Goal: Find contact information: Find contact information

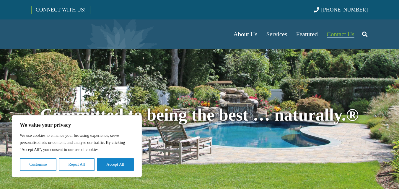
click at [337, 34] on span "Contact Us" at bounding box center [340, 34] width 28 height 7
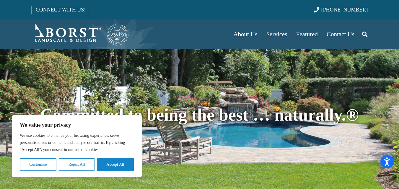
click at [113, 168] on button "Accept All" at bounding box center [115, 164] width 37 height 13
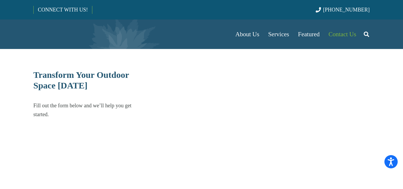
select select "******"
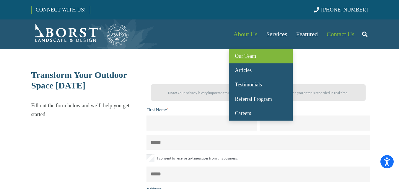
click at [241, 63] on link "Our Team" at bounding box center [261, 56] width 64 height 14
click at [240, 61] on link "Our Team" at bounding box center [261, 56] width 64 height 14
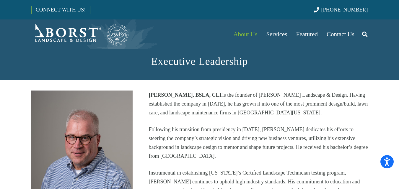
scroll to position [118, 0]
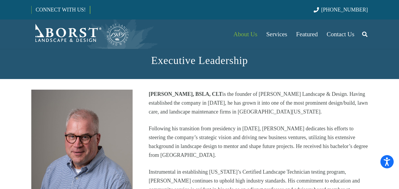
click at [156, 92] on strong "Mark C. Borst, BSLA, CLT" at bounding box center [184, 94] width 73 height 6
drag, startPoint x: 156, startPoint y: 92, endPoint x: 171, endPoint y: 94, distance: 16.0
click at [171, 94] on strong "Mark C. Borst, BSLA, CLT" at bounding box center [184, 94] width 73 height 6
copy strong "Mark C. Borst"
click at [235, 95] on p "Mark C. Borst, BSLA, CLT is the founder of Borst Landscape & Design. Having est…" at bounding box center [257, 103] width 219 height 27
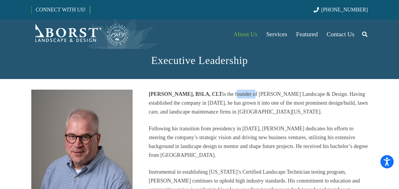
click at [235, 95] on p "Mark C. Borst, BSLA, CLT is the founder of Borst Landscape & Design. Having est…" at bounding box center [257, 103] width 219 height 27
copy p "founder"
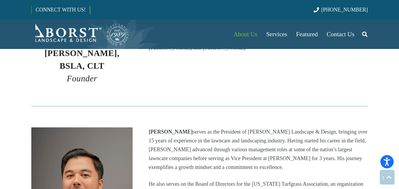
scroll to position [325, 0]
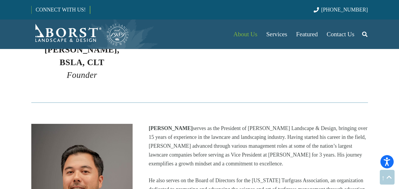
click at [161, 125] on strong "Dominick Capone" at bounding box center [170, 128] width 44 height 6
copy strong "Dominick Capone"
drag, startPoint x: 161, startPoint y: 116, endPoint x: 176, endPoint y: 115, distance: 15.1
click at [176, 125] on strong "Dominick Capone" at bounding box center [170, 128] width 44 height 6
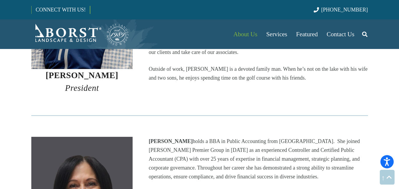
scroll to position [531, 0]
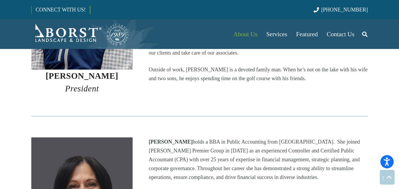
click at [149, 139] on strong "Lisa Hansell" at bounding box center [170, 142] width 44 height 6
drag, startPoint x: 159, startPoint y: 130, endPoint x: 163, endPoint y: 130, distance: 4.1
click at [163, 139] on strong "Lisa Hansell" at bounding box center [170, 142] width 44 height 6
copy strong "Lisa Hansell"
click at [89, 84] on em "President" at bounding box center [82, 88] width 34 height 9
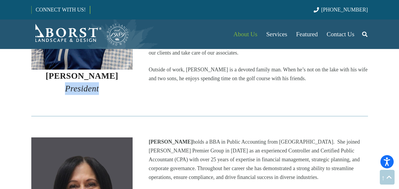
click at [89, 84] on em "President" at bounding box center [82, 88] width 34 height 9
copy em "President"
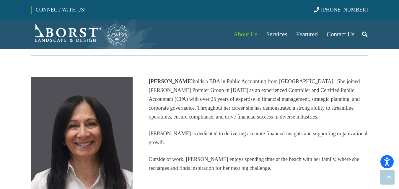
scroll to position [708, 0]
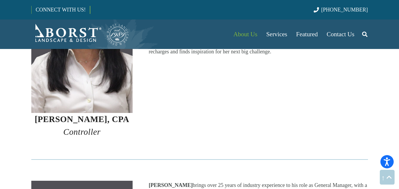
click at [87, 127] on em "Controller" at bounding box center [81, 131] width 37 height 9
copy em "Controller"
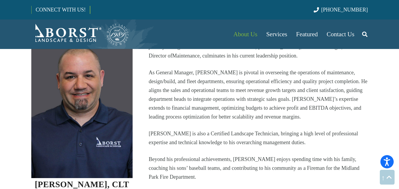
scroll to position [885, 0]
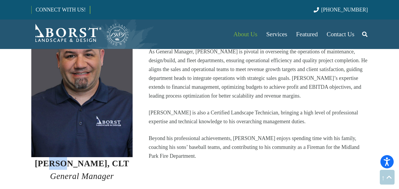
drag, startPoint x: 59, startPoint y: 150, endPoint x: 73, endPoint y: 152, distance: 14.0
click at [73, 159] on strong "Jason Crean, CLT" at bounding box center [82, 163] width 94 height 9
click at [53, 159] on strong "Jason Crean, CLT" at bounding box center [82, 163] width 94 height 9
drag, startPoint x: 53, startPoint y: 153, endPoint x: 87, endPoint y: 154, distance: 33.4
click at [87, 159] on strong "Jason Crean, CLT" at bounding box center [82, 163] width 94 height 9
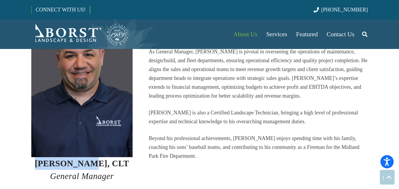
copy strong "Jason Crean"
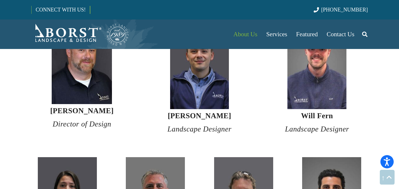
scroll to position [1092, 0]
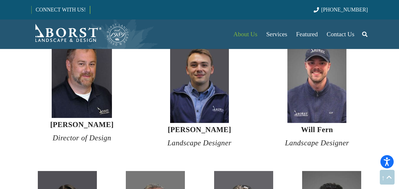
click at [65, 121] on strong "David Beasley III" at bounding box center [81, 125] width 63 height 8
drag, startPoint x: 65, startPoint y: 111, endPoint x: 77, endPoint y: 113, distance: 12.9
click at [77, 121] on strong "David Beasley III" at bounding box center [81, 125] width 63 height 8
copy strong "David Beasley"
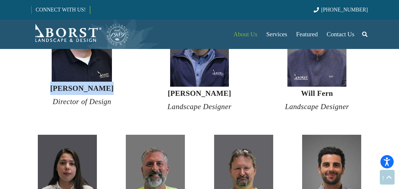
scroll to position [1122, 0]
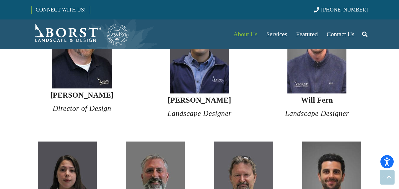
click at [66, 104] on em "Director of Design" at bounding box center [82, 108] width 58 height 8
copy em "Director"
click at [193, 96] on strong "Matt Curtiss" at bounding box center [199, 100] width 63 height 8
drag, startPoint x: 191, startPoint y: 88, endPoint x: 201, endPoint y: 89, distance: 10.3
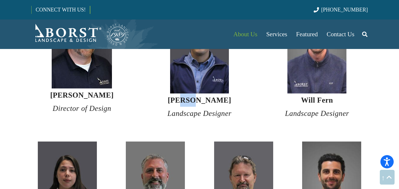
click at [201, 96] on strong "Matt Curtiss" at bounding box center [199, 100] width 63 height 8
click at [180, 96] on strong "Matt Curtiss" at bounding box center [199, 100] width 63 height 8
drag, startPoint x: 180, startPoint y: 87, endPoint x: 202, endPoint y: 87, distance: 21.5
click at [202, 96] on strong "Matt Curtiss" at bounding box center [199, 100] width 63 height 8
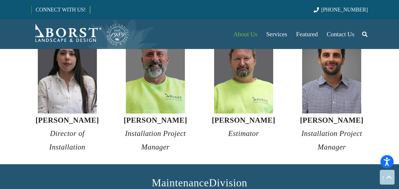
scroll to position [1240, 0]
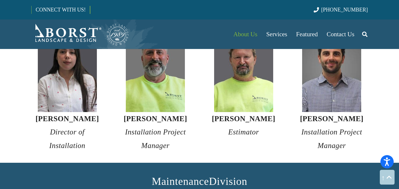
click at [58, 128] on em "Director of Installation" at bounding box center [67, 138] width 36 height 21
click at [60, 115] on strong "Estefania Rendon" at bounding box center [66, 119] width 63 height 8
drag, startPoint x: 60, startPoint y: 104, endPoint x: 90, endPoint y: 107, distance: 30.2
click at [90, 115] on strong "Estefania Rendon" at bounding box center [66, 119] width 63 height 8
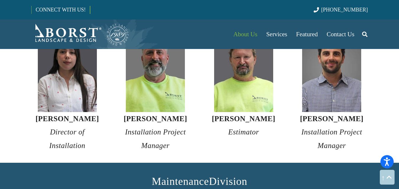
copy strong "Estefania Rendon"
click at [66, 128] on em "Director of Installation" at bounding box center [67, 138] width 36 height 21
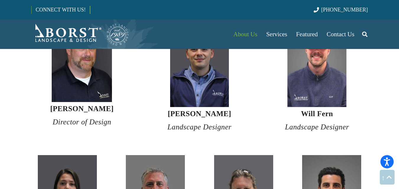
scroll to position [1092, 0]
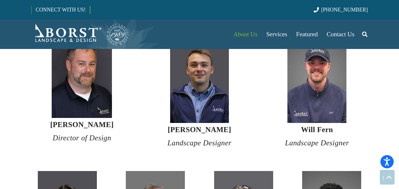
click at [187, 126] on strong "Matt Curtiss" at bounding box center [199, 130] width 63 height 8
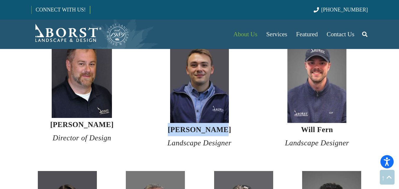
drag, startPoint x: 187, startPoint y: 117, endPoint x: 205, endPoint y: 119, distance: 18.3
click at [205, 126] on strong "Matt Curtiss" at bounding box center [199, 130] width 63 height 8
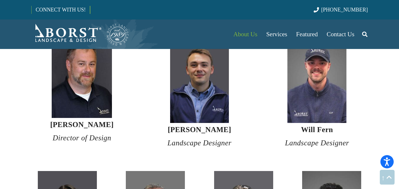
click at [55, 134] on em "Director of Design" at bounding box center [82, 138] width 58 height 8
drag, startPoint x: 55, startPoint y: 127, endPoint x: 91, endPoint y: 128, distance: 36.6
click at [91, 134] on em "Director of Design" at bounding box center [82, 138] width 58 height 8
click at [60, 121] on h4 "David Beasley III Director of Design" at bounding box center [82, 131] width 102 height 27
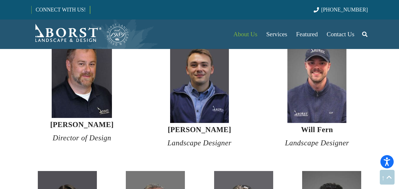
drag, startPoint x: 60, startPoint y: 121, endPoint x: 104, endPoint y: 124, distance: 44.9
click at [104, 124] on h4 "David Beasley III Director of Design" at bounding box center [82, 131] width 102 height 27
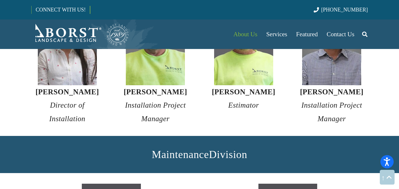
scroll to position [1269, 0]
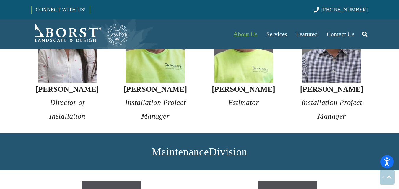
click at [62, 99] on em "Director of Installation" at bounding box center [67, 109] width 36 height 21
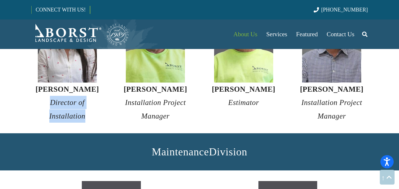
drag, startPoint x: 62, startPoint y: 92, endPoint x: 73, endPoint y: 103, distance: 16.1
click at [73, 103] on em "Director of Installation" at bounding box center [67, 109] width 36 height 21
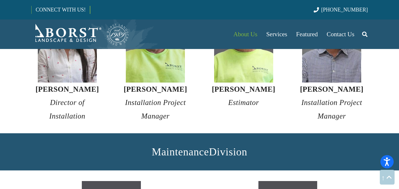
click at [134, 99] on em "Installation Project Manager" at bounding box center [155, 109] width 61 height 21
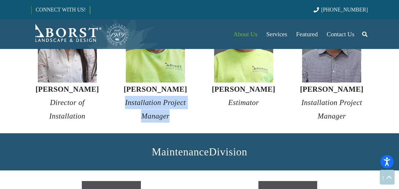
drag, startPoint x: 134, startPoint y: 91, endPoint x: 167, endPoint y: 103, distance: 34.7
click at [167, 103] on em "Installation Project Manager" at bounding box center [155, 109] width 61 height 21
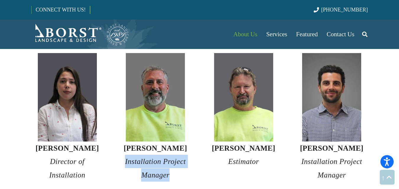
scroll to position [1240, 0]
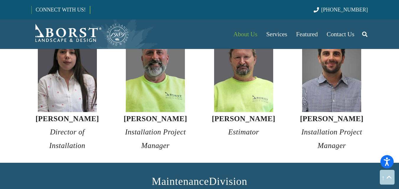
click at [143, 115] on strong "Rob DeRosa" at bounding box center [155, 119] width 63 height 8
drag, startPoint x: 143, startPoint y: 106, endPoint x: 158, endPoint y: 107, distance: 15.1
click at [158, 115] on strong "Rob DeRosa" at bounding box center [155, 119] width 63 height 8
click at [147, 128] on em "Installation Project Manager" at bounding box center [155, 138] width 61 height 21
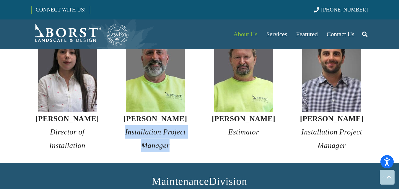
drag, startPoint x: 147, startPoint y: 120, endPoint x: 162, endPoint y: 131, distance: 19.0
click at [162, 131] on em "Installation Project Manager" at bounding box center [155, 138] width 61 height 21
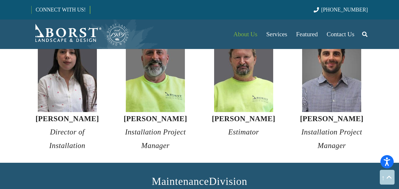
click at [318, 115] on strong "Nick Lovato" at bounding box center [331, 119] width 63 height 8
click at [330, 115] on strong "Nick Lovato" at bounding box center [331, 119] width 63 height 8
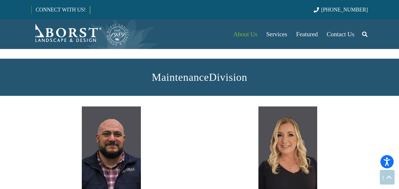
scroll to position [1427, 0]
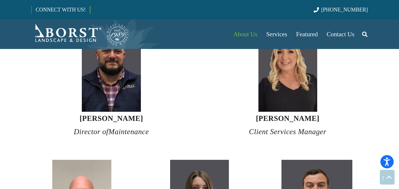
click at [173, 70] on div at bounding box center [111, 67] width 160 height 89
click at [93, 115] on strong "Aaron Gettleman" at bounding box center [110, 119] width 63 height 8
drag, startPoint x: 93, startPoint y: 108, endPoint x: 119, endPoint y: 108, distance: 26.0
click at [119, 115] on strong "Aaron Gettleman" at bounding box center [110, 119] width 63 height 8
click at [90, 128] on em "Director of Maintenance" at bounding box center [111, 132] width 75 height 8
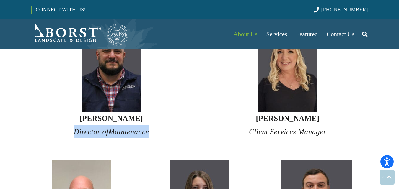
drag, startPoint x: 90, startPoint y: 120, endPoint x: 130, endPoint y: 120, distance: 39.9
click at [130, 128] on em "Director of Maintenance" at bounding box center [111, 132] width 75 height 8
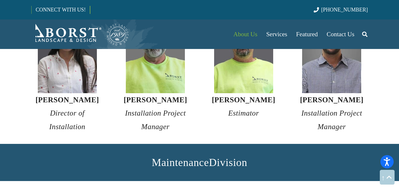
scroll to position [1250, 0]
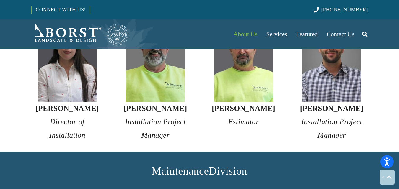
click at [318, 118] on em "Installation Project Manager" at bounding box center [331, 128] width 61 height 21
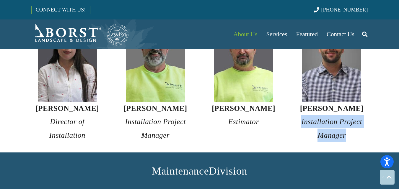
drag, startPoint x: 318, startPoint y: 108, endPoint x: 336, endPoint y: 120, distance: 20.8
click at [336, 120] on em "Installation Project Manager" at bounding box center [331, 128] width 61 height 21
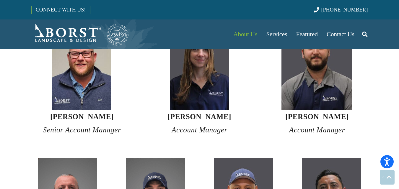
scroll to position [1575, 0]
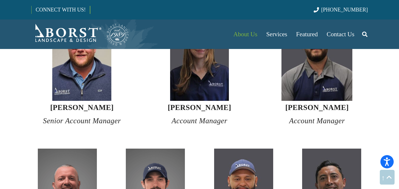
click at [188, 104] on strong "Deandra Hanke" at bounding box center [199, 108] width 63 height 8
drag, startPoint x: 188, startPoint y: 93, endPoint x: 206, endPoint y: 95, distance: 17.9
click at [206, 104] on strong "Deandra Hanke" at bounding box center [199, 108] width 63 height 8
click at [66, 104] on strong "Karl Wahlberg" at bounding box center [81, 108] width 63 height 8
drag, startPoint x: 66, startPoint y: 94, endPoint x: 84, endPoint y: 96, distance: 17.8
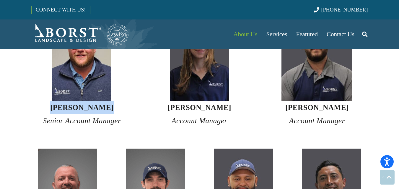
click at [84, 104] on strong "Karl Wahlberg" at bounding box center [81, 108] width 63 height 8
click at [57, 117] on em "Senior Account Manager" at bounding box center [82, 121] width 78 height 8
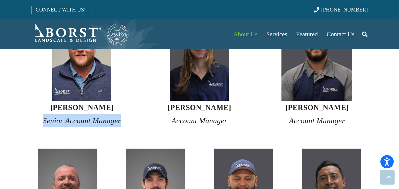
drag, startPoint x: 57, startPoint y: 111, endPoint x: 108, endPoint y: 111, distance: 51.4
click at [108, 117] on em "Senior Account Manager" at bounding box center [82, 121] width 78 height 8
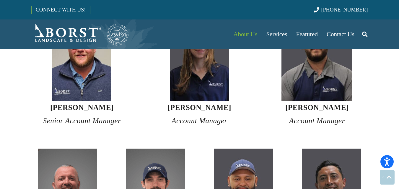
click at [189, 117] on em "Account Manager" at bounding box center [199, 121] width 56 height 8
drag, startPoint x: 189, startPoint y: 110, endPoint x: 207, endPoint y: 110, distance: 18.0
click at [207, 117] on em "Account Manager" at bounding box center [199, 121] width 56 height 8
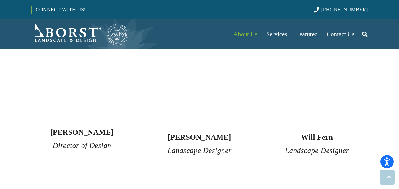
scroll to position [1092, 0]
